Goal: Information Seeking & Learning: Check status

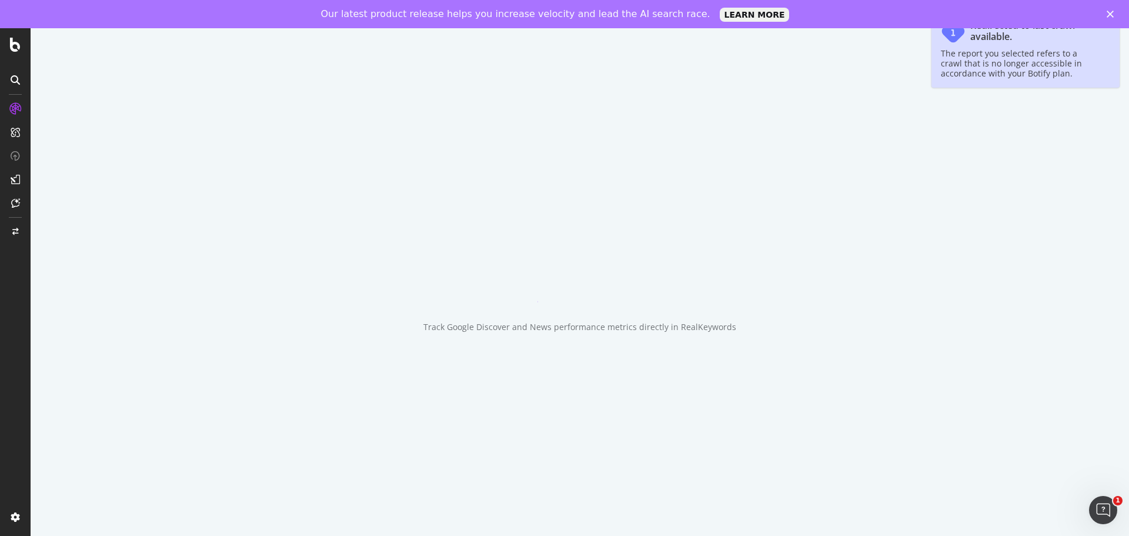
click at [1109, 12] on icon "Fermer" at bounding box center [1110, 14] width 7 height 7
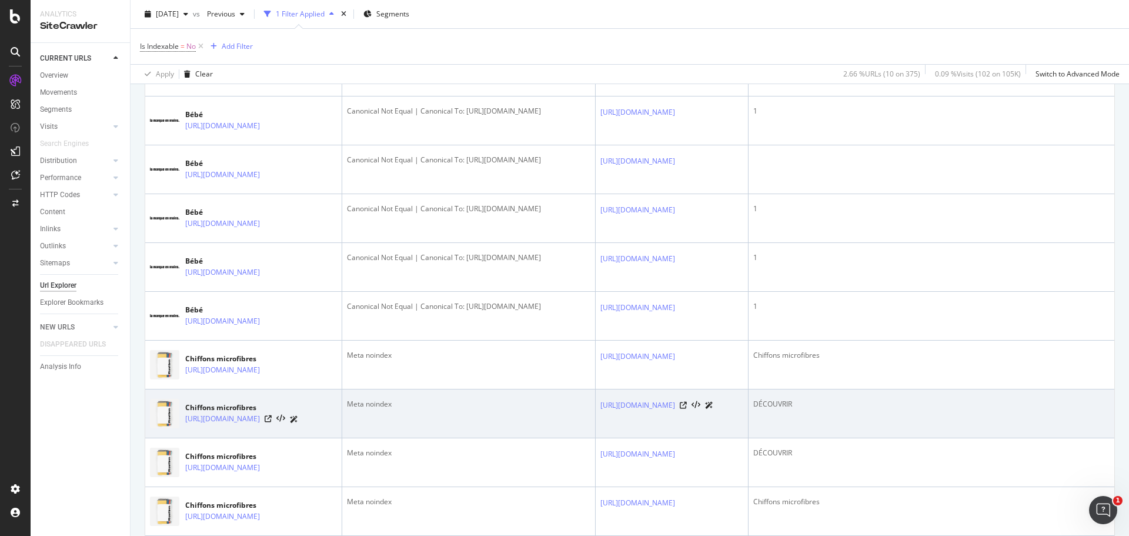
scroll to position [470, 0]
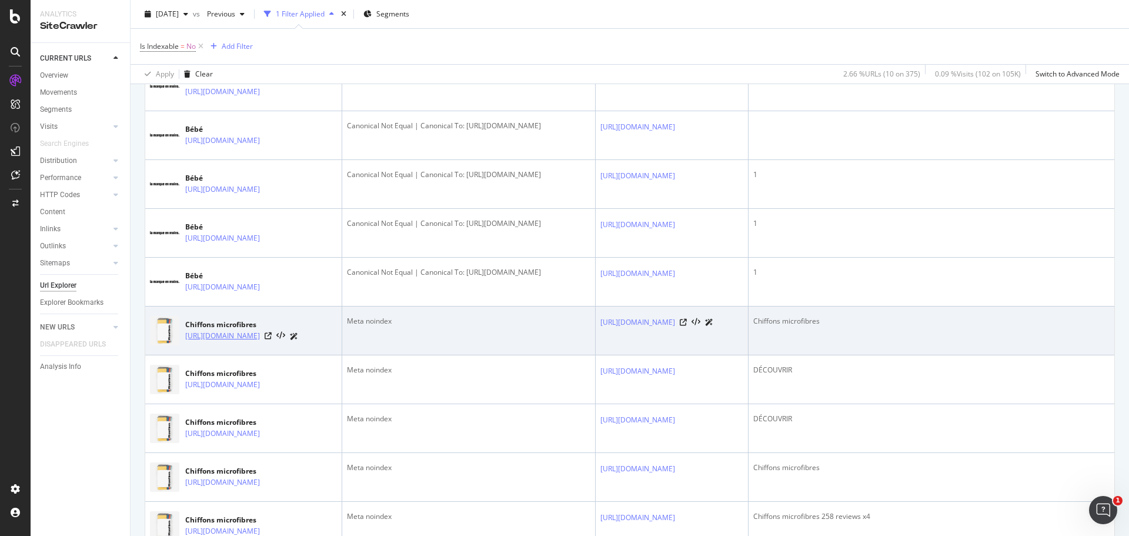
click at [260, 332] on link "https://lamarqueenmoins.fr/products/chiffons-micro-fibre" at bounding box center [222, 336] width 75 height 12
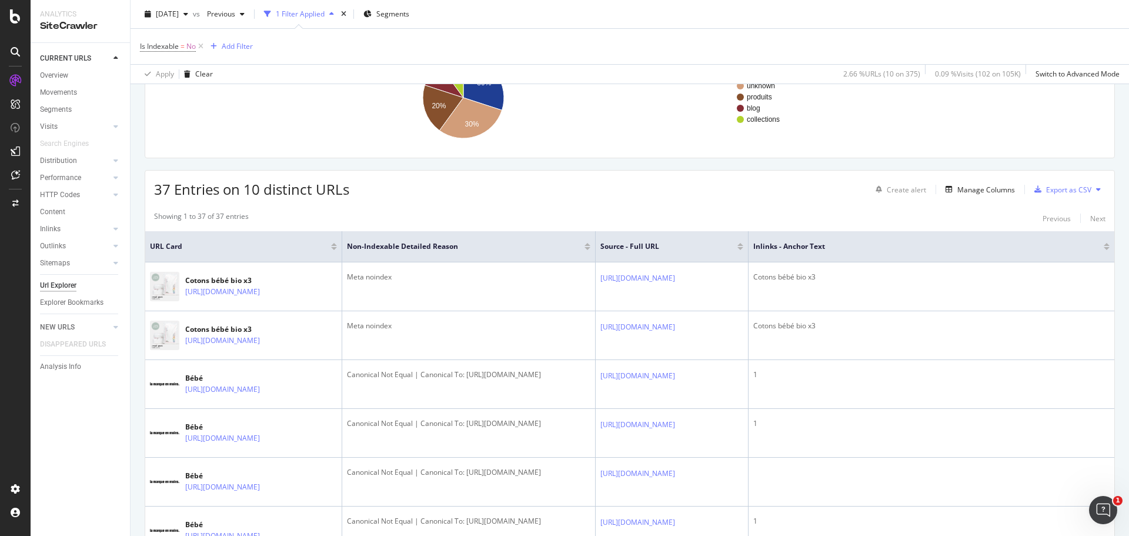
scroll to position [111, 0]
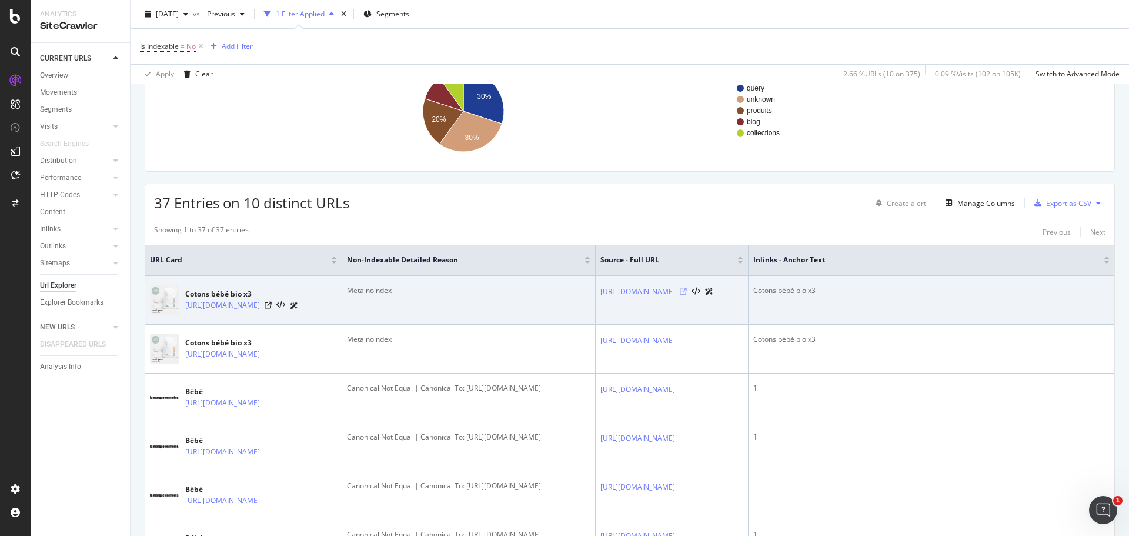
click at [687, 290] on icon at bounding box center [683, 291] width 7 height 7
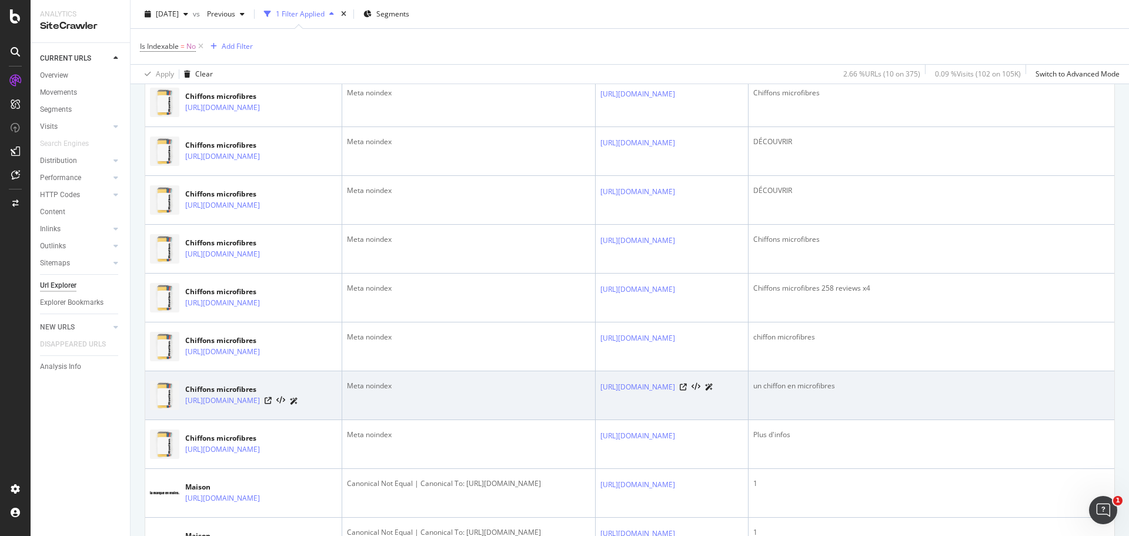
scroll to position [640, 0]
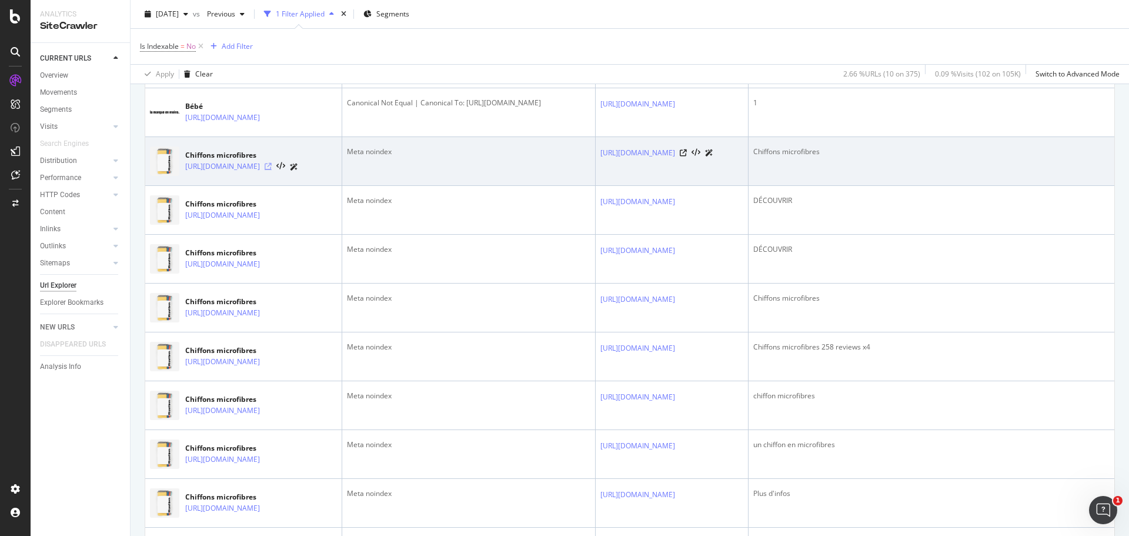
click at [272, 166] on icon at bounding box center [268, 166] width 7 height 7
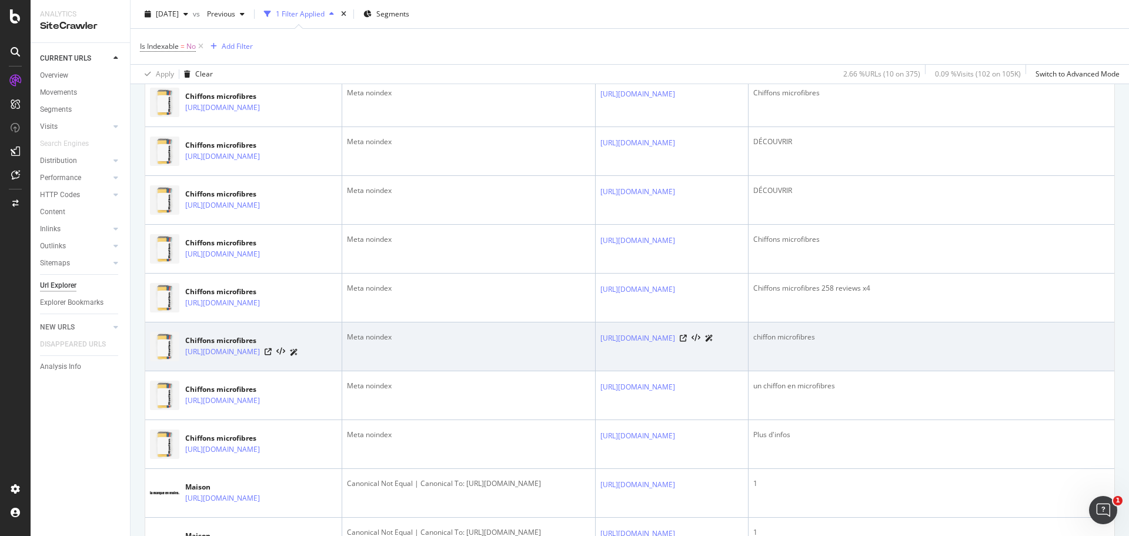
scroll to position [0, 0]
click at [687, 342] on icon at bounding box center [683, 338] width 7 height 7
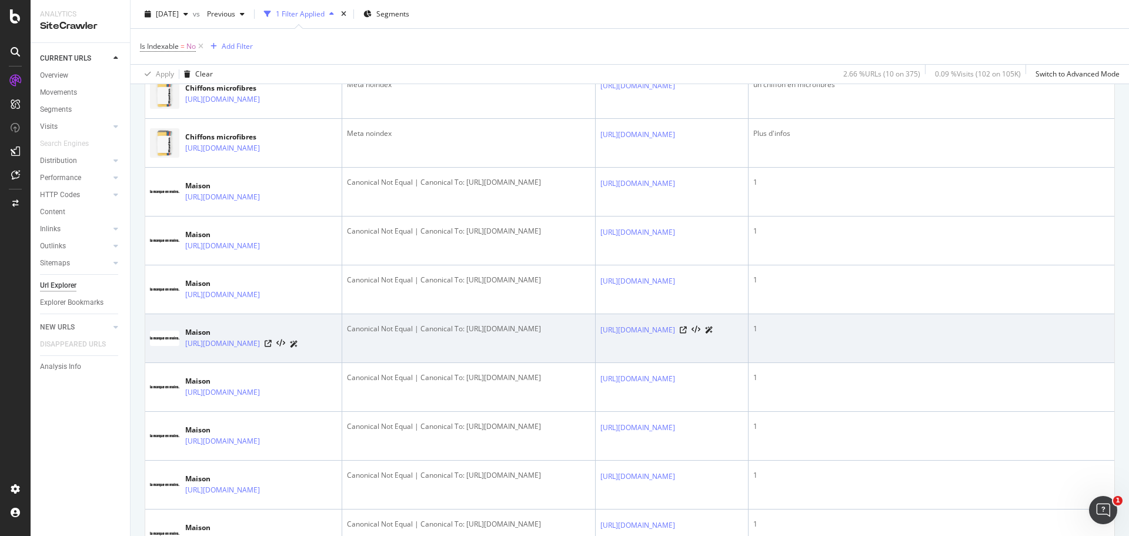
scroll to position [823, 0]
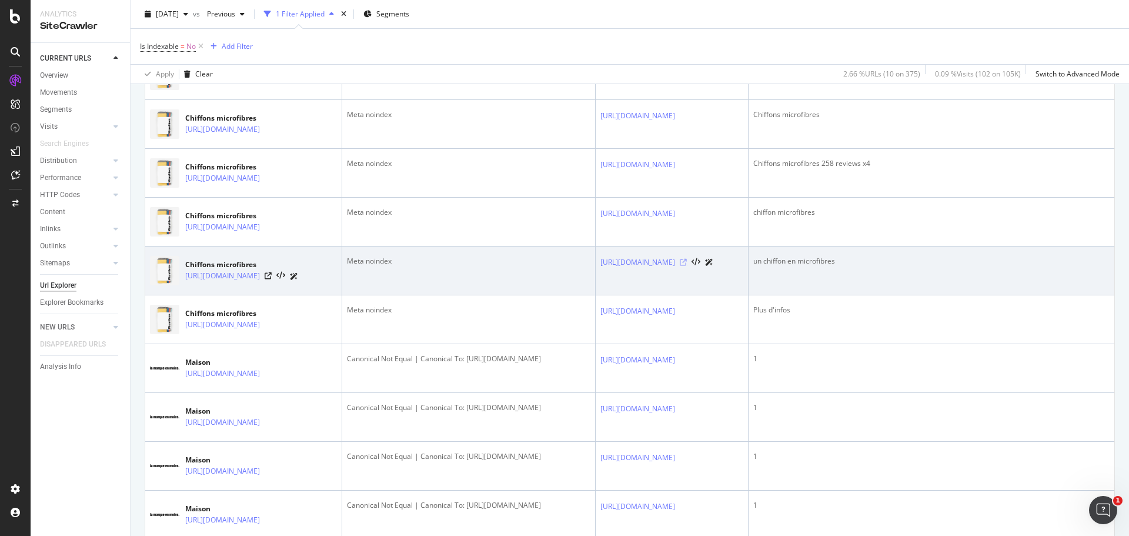
click at [687, 262] on icon at bounding box center [683, 262] width 7 height 7
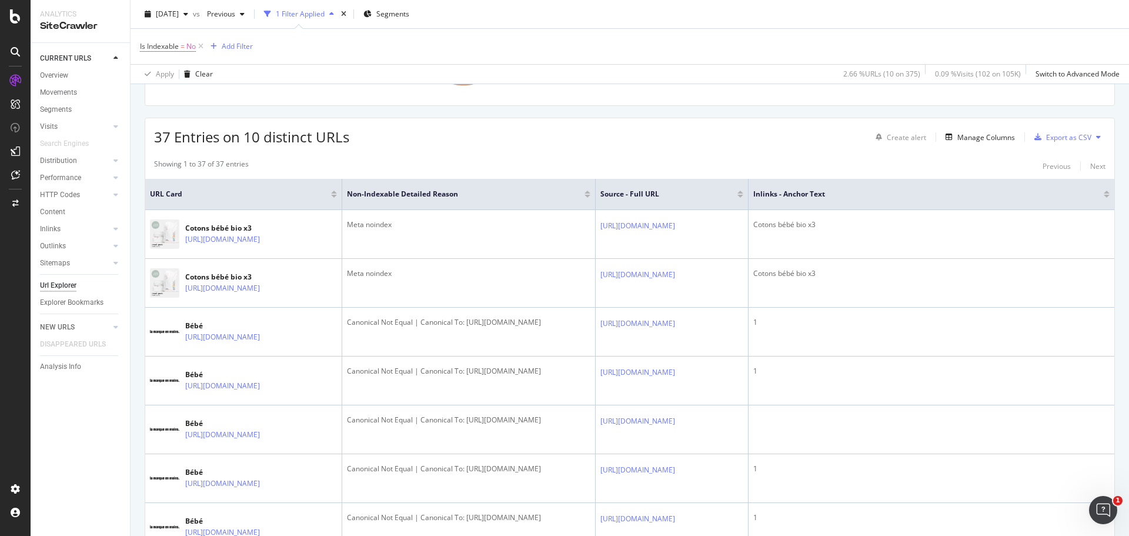
scroll to position [294, 0]
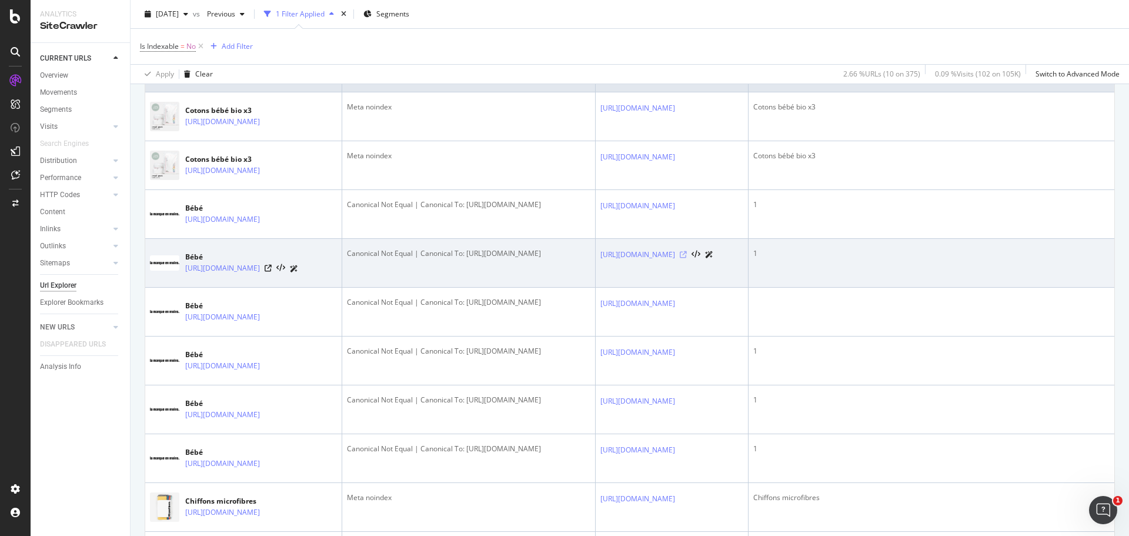
click at [687, 253] on icon at bounding box center [683, 254] width 7 height 7
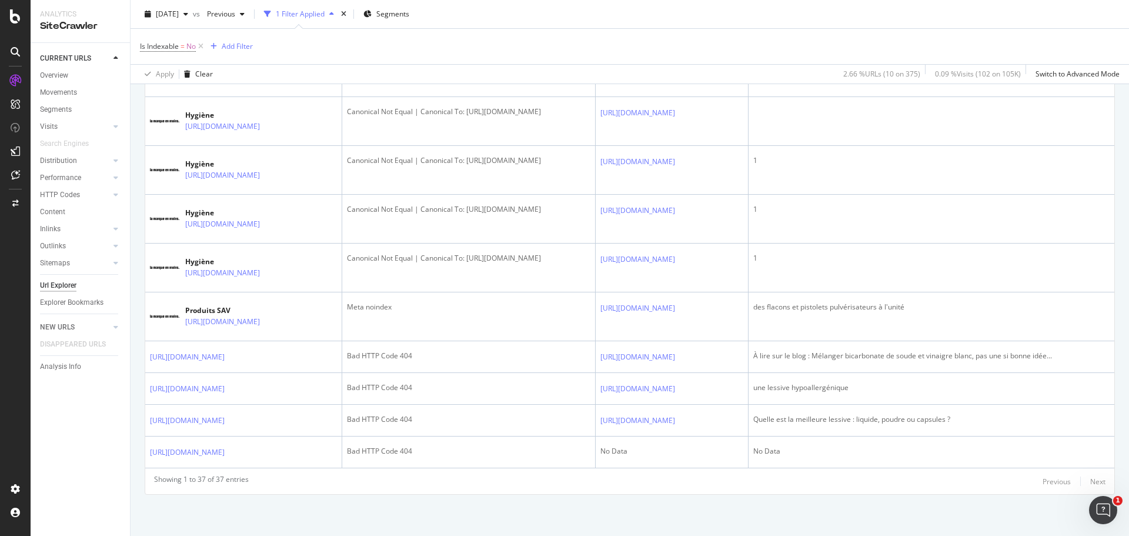
scroll to position [0, 0]
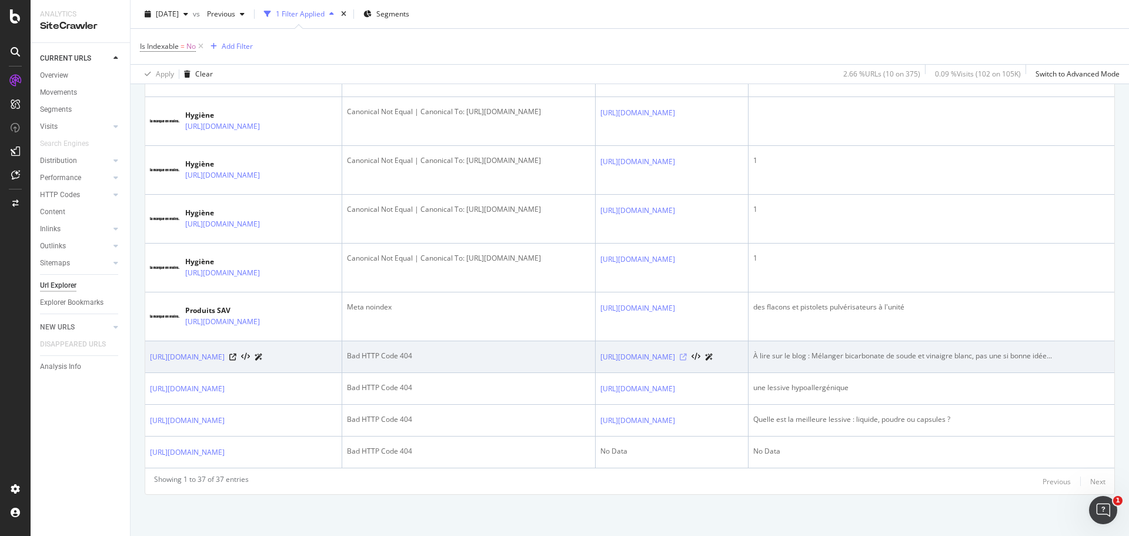
click at [687, 353] on icon at bounding box center [683, 356] width 7 height 7
click at [236, 353] on icon at bounding box center [232, 356] width 7 height 7
click at [687, 353] on icon at bounding box center [683, 356] width 7 height 7
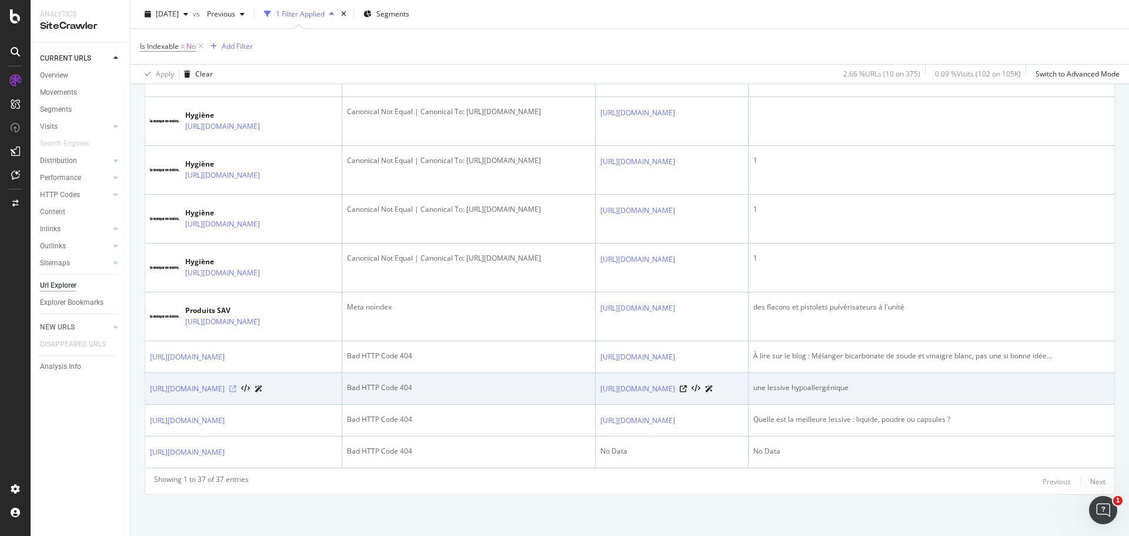
click at [236, 385] on icon at bounding box center [232, 388] width 7 height 7
click at [687, 385] on icon at bounding box center [683, 388] width 7 height 7
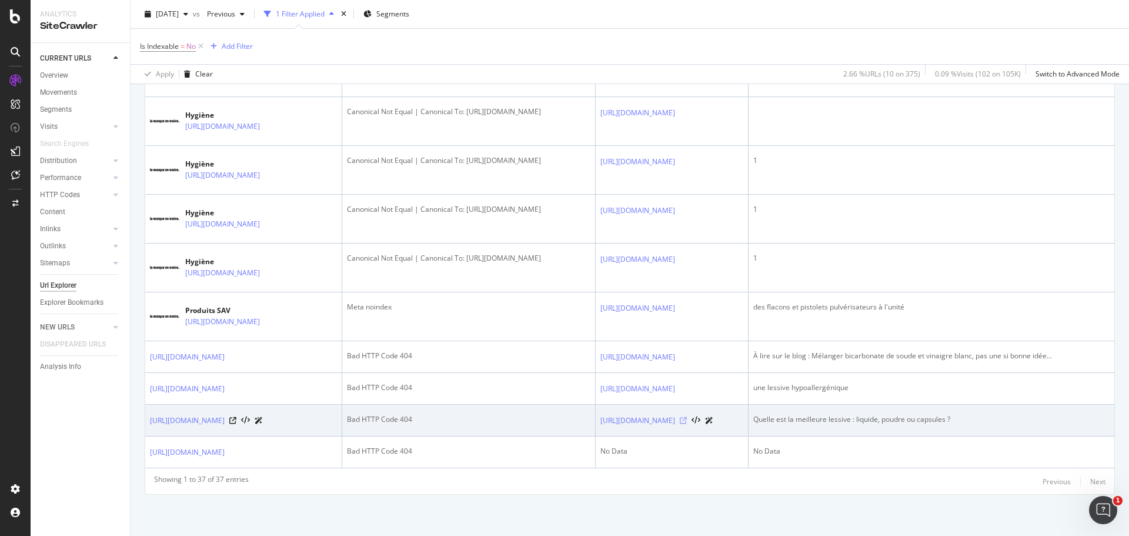
click at [687, 408] on icon at bounding box center [683, 420] width 7 height 7
click at [236, 408] on icon at bounding box center [232, 420] width 7 height 7
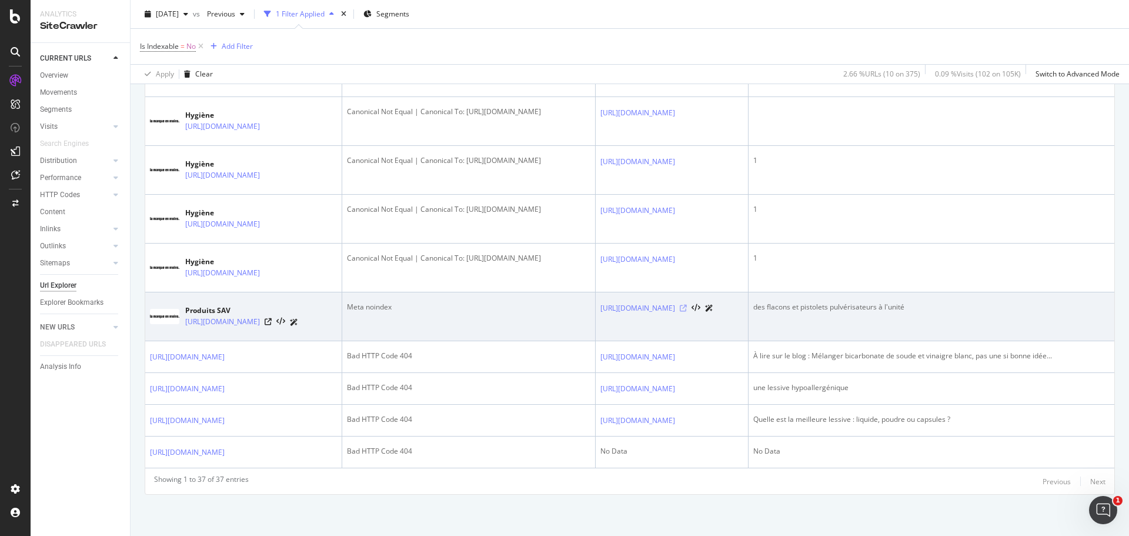
click at [687, 305] on icon at bounding box center [683, 308] width 7 height 7
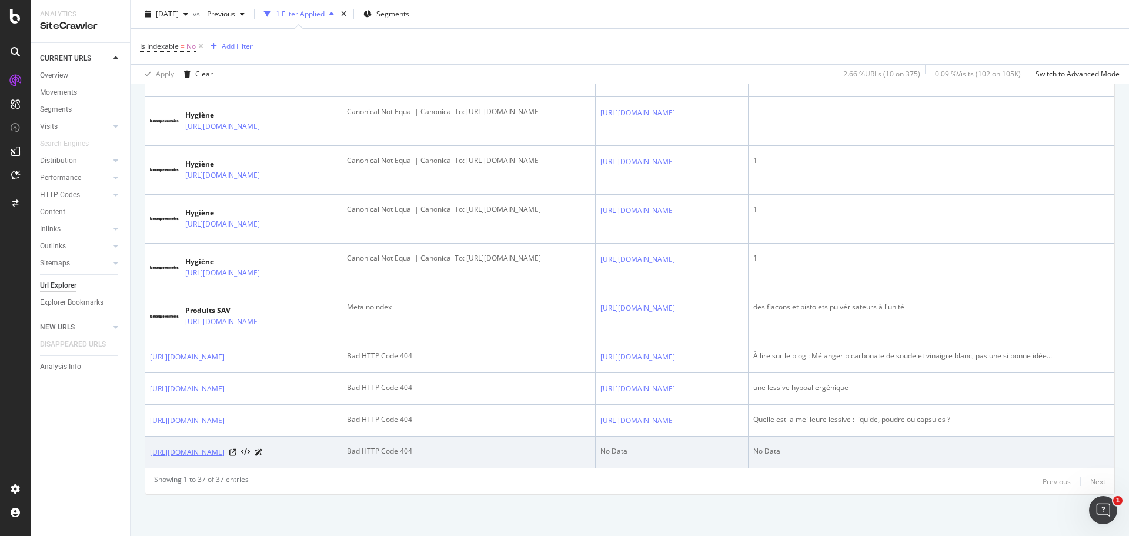
click at [225, 408] on link "https://lamarqueenmoins.fr/404" at bounding box center [187, 452] width 75 height 12
click at [236, 408] on icon at bounding box center [232, 452] width 7 height 7
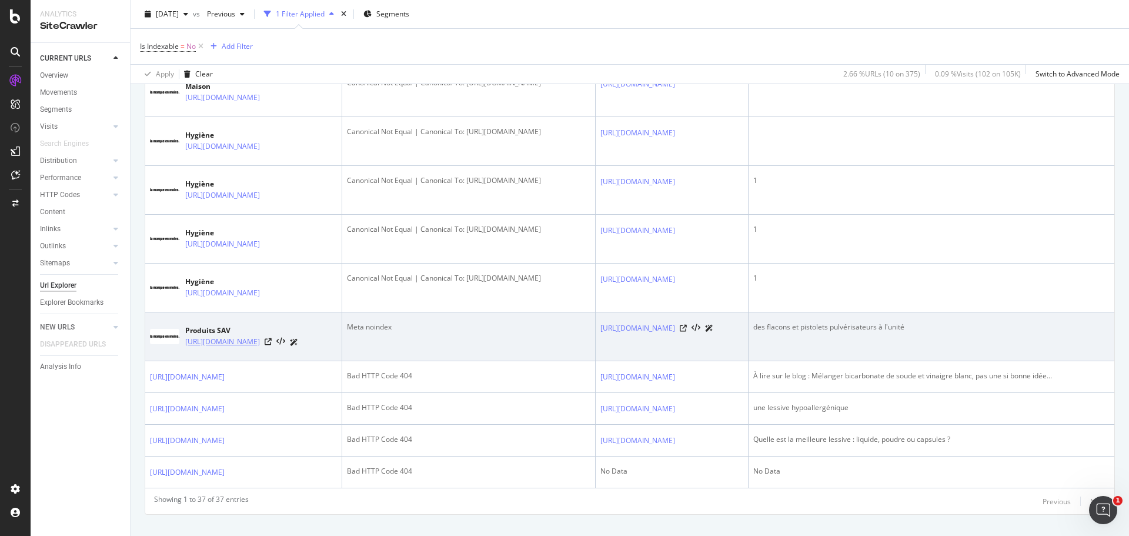
scroll to position [1698, 0]
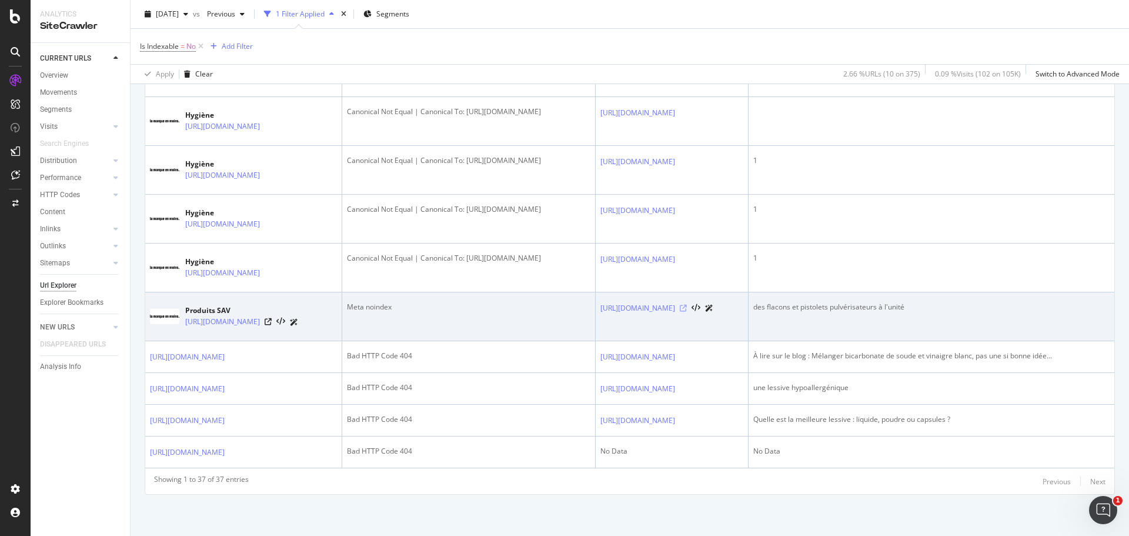
click at [687, 305] on icon at bounding box center [683, 308] width 7 height 7
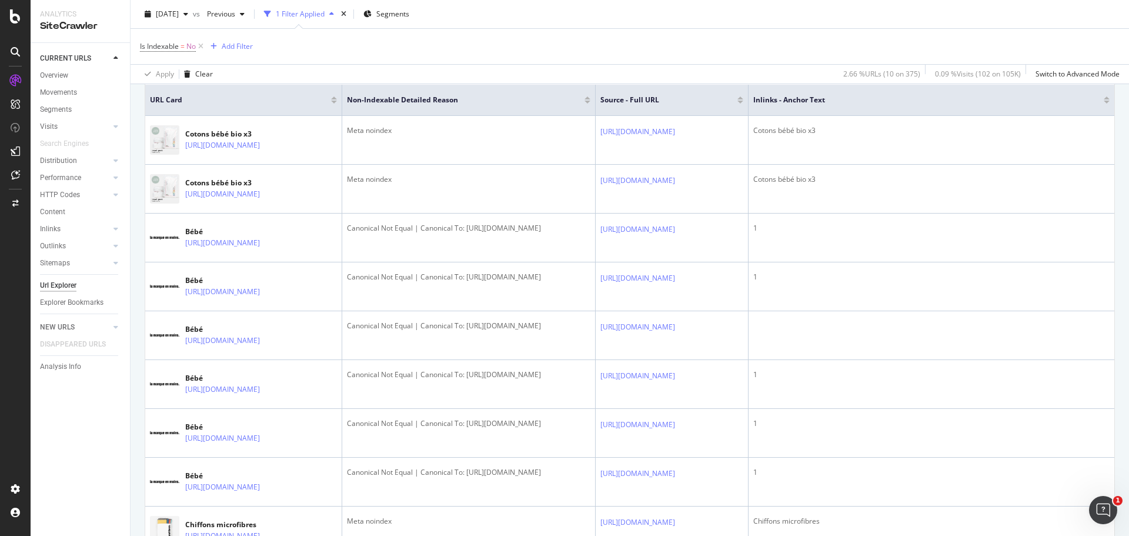
scroll to position [52, 0]
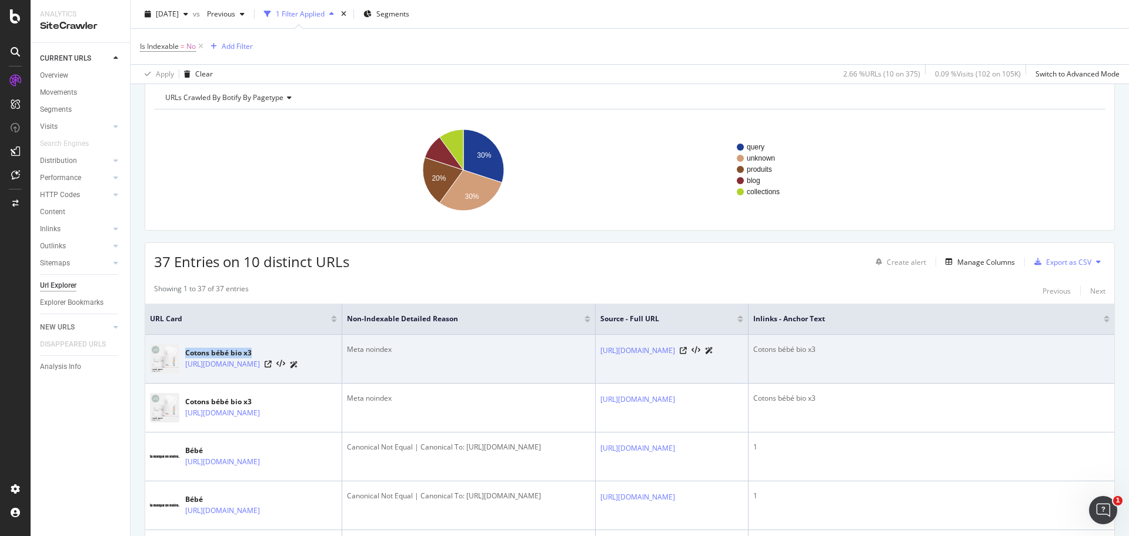
drag, startPoint x: 273, startPoint y: 350, endPoint x: 185, endPoint y: 351, distance: 88.8
click at [185, 351] on div "Cotons bébé bio x3 https://lamarqueenmoins.fr/products/cotons-bebe-bio-x3" at bounding box center [243, 358] width 187 height 29
copy div "Cotons bébé bio x3"
